Goal: Transaction & Acquisition: Purchase product/service

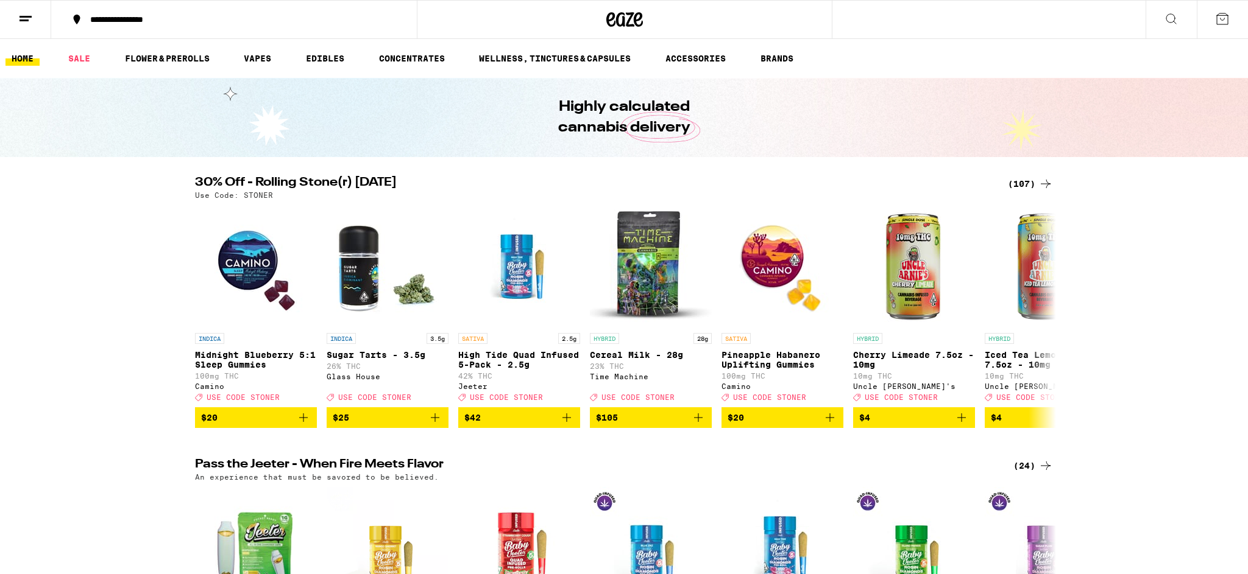
click at [1167, 24] on icon at bounding box center [1171, 19] width 15 height 15
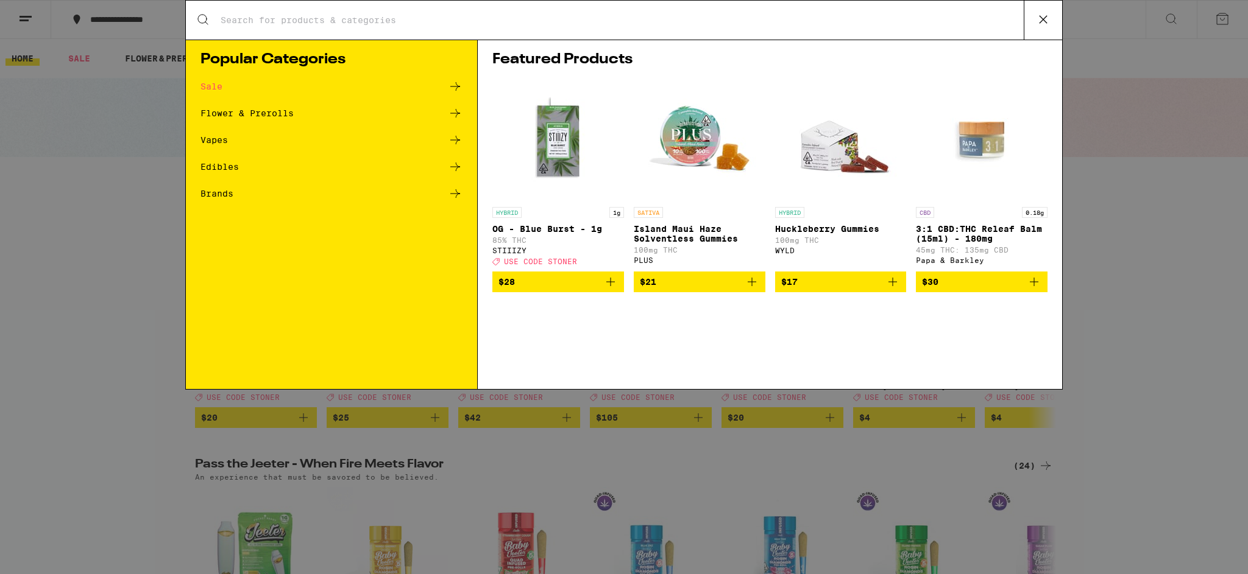
click at [520, 29] on div "Search for Products" at bounding box center [624, 20] width 876 height 39
click at [458, 18] on input "Search for Products" at bounding box center [621, 20] width 803 height 11
type input "garlic starship"
